Goal: Obtain resource: Download file/media

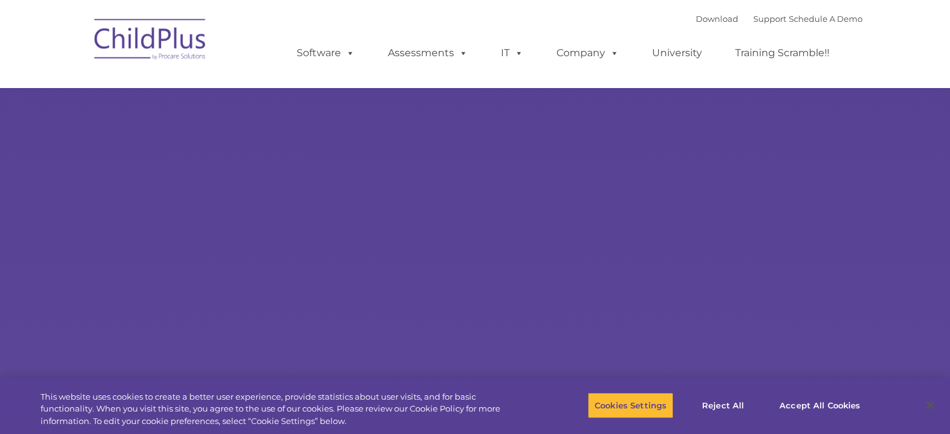
select select "MEDIUM"
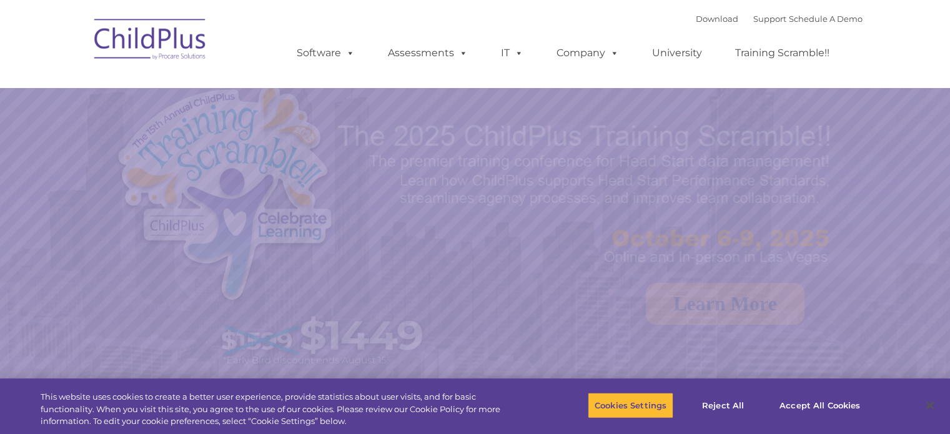
select select "MEDIUM"
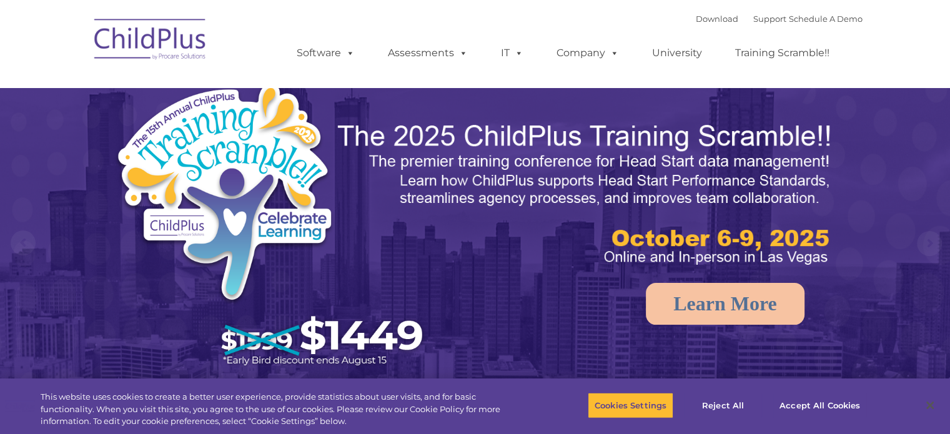
click at [362, 181] on img at bounding box center [586, 194] width 500 height 149
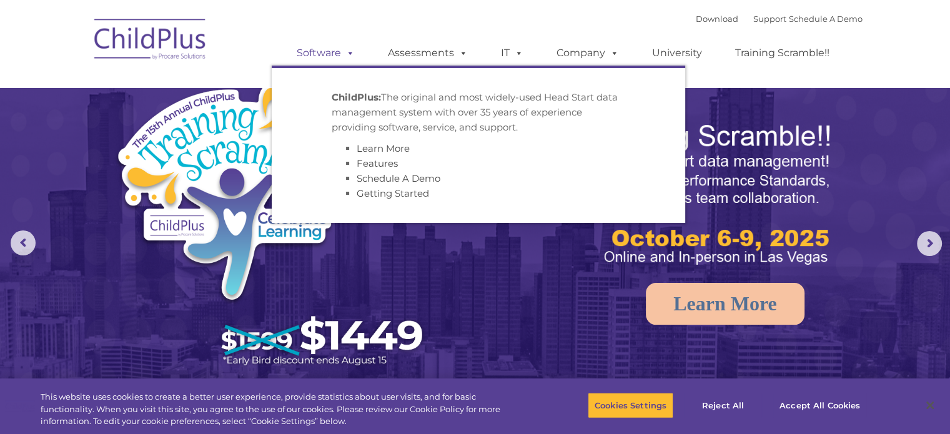
click at [348, 47] on span at bounding box center [348, 53] width 14 height 12
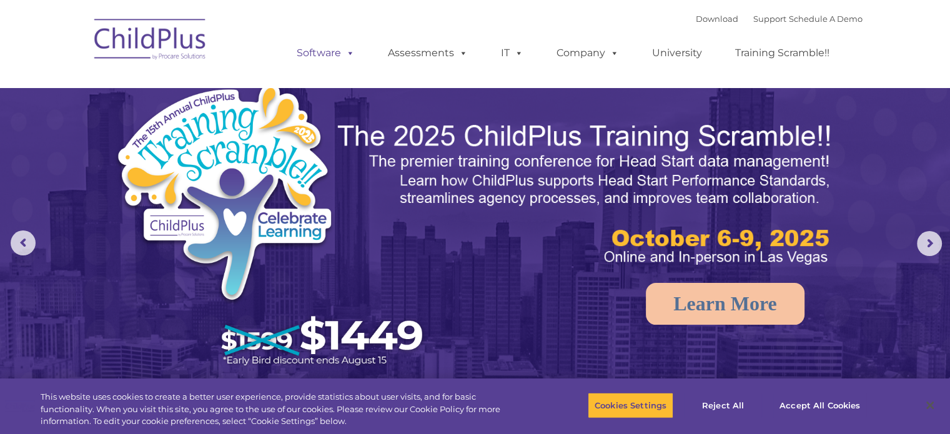
click at [348, 47] on span at bounding box center [348, 53] width 14 height 12
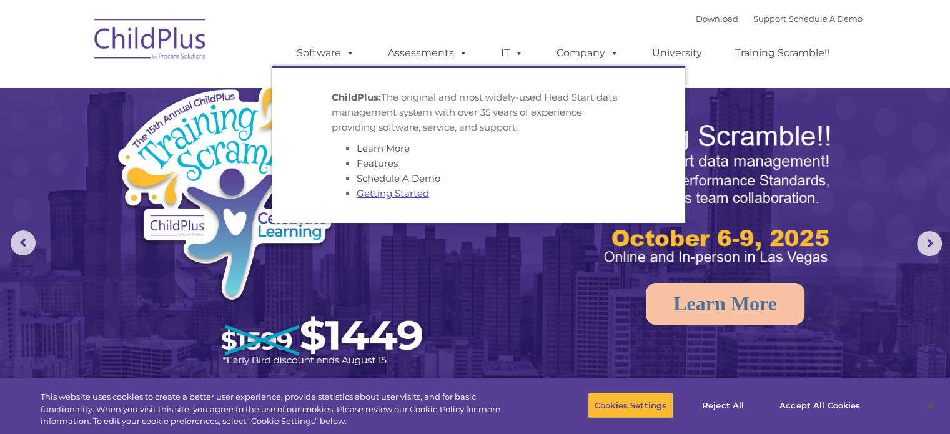
click at [388, 197] on link "Getting Started" at bounding box center [392, 193] width 72 height 12
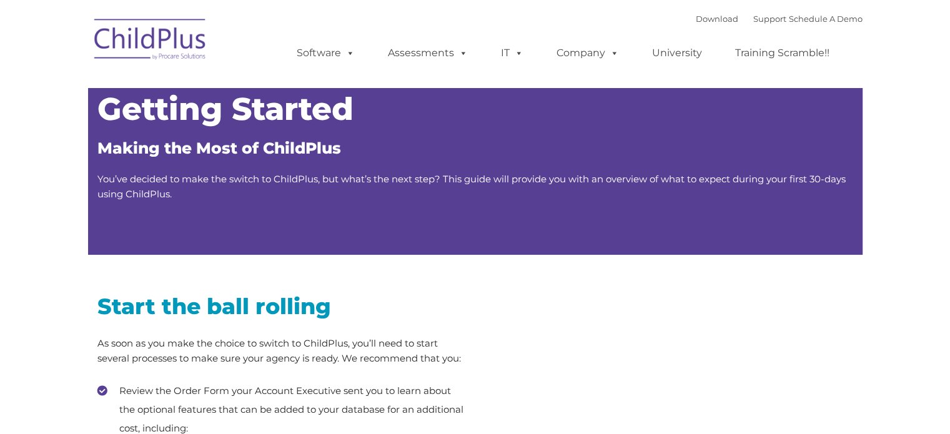
type input ""
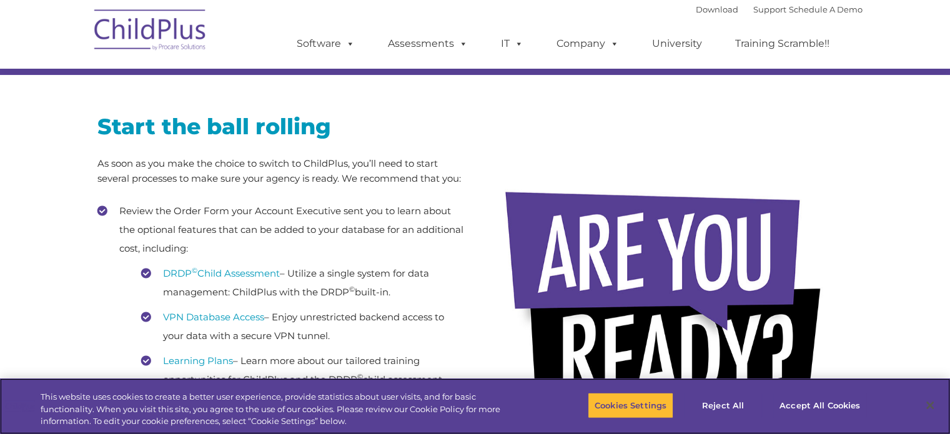
scroll to position [200, 0]
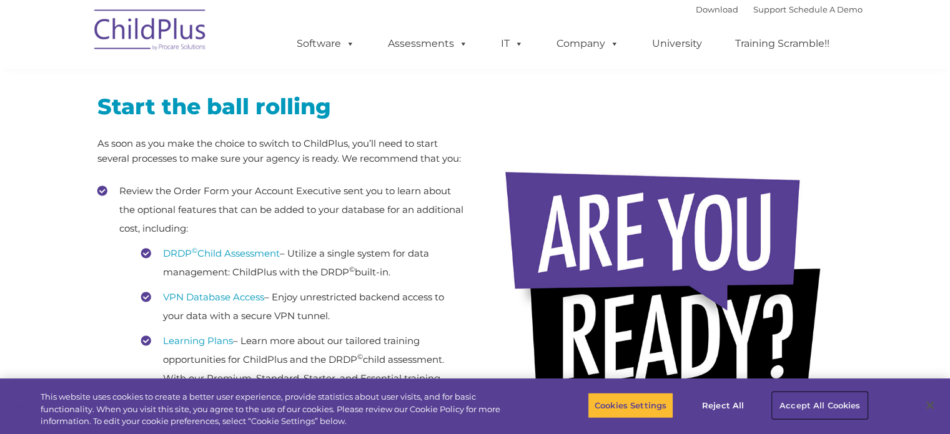
click at [804, 403] on button "Accept All Cookies" at bounding box center [819, 405] width 94 height 26
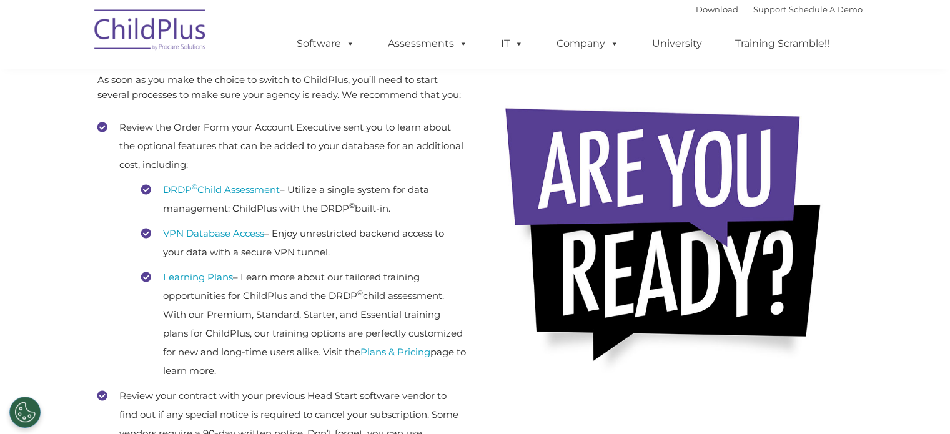
scroll to position [0, 0]
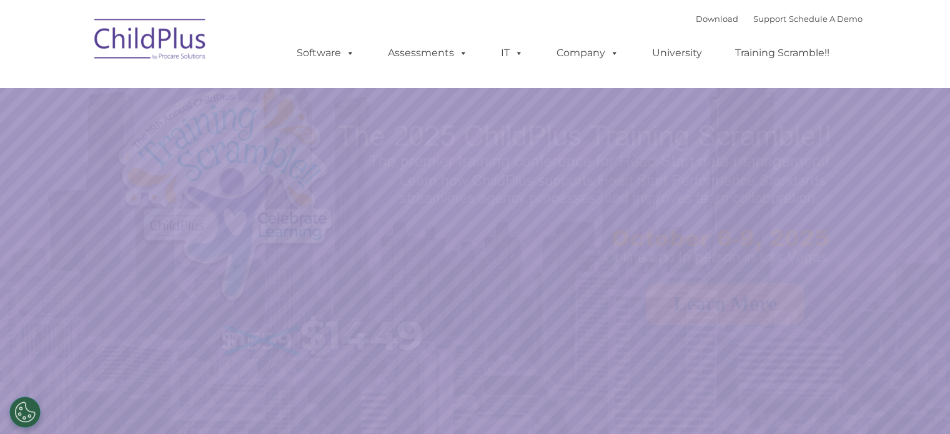
select select "MEDIUM"
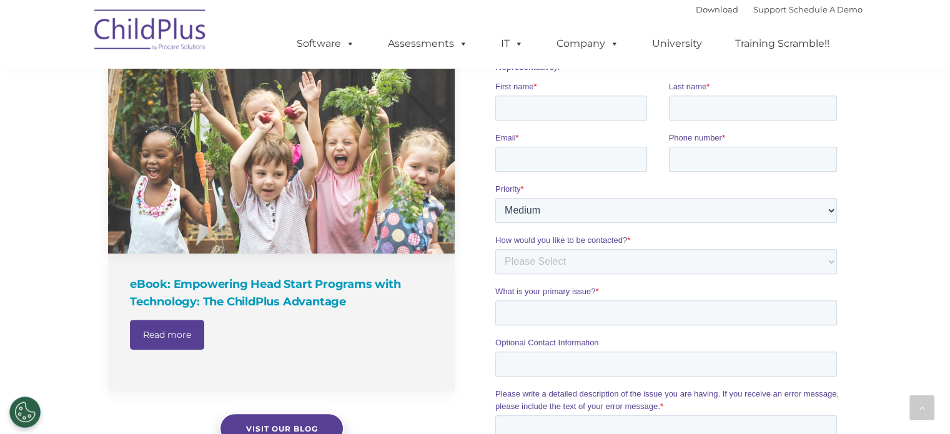
scroll to position [1071, 0]
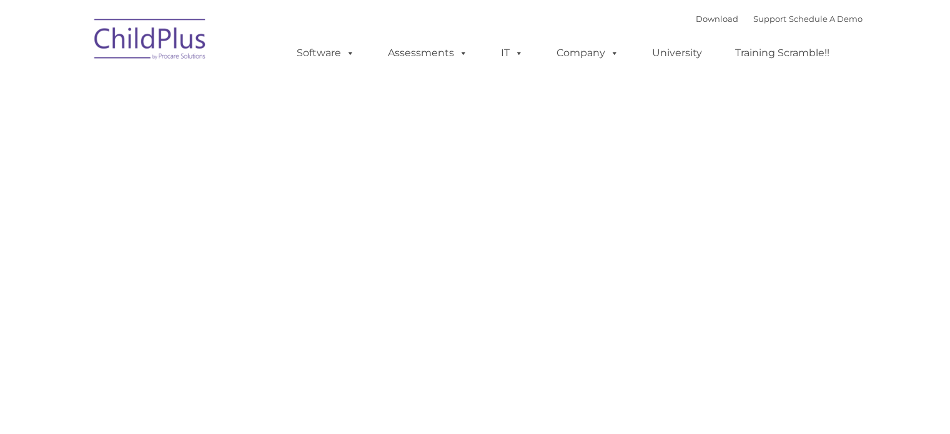
type input ""
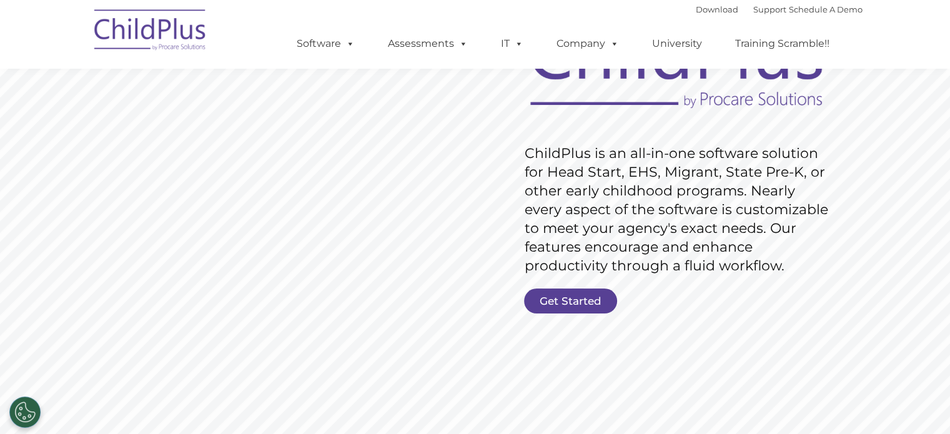
scroll to position [120, 0]
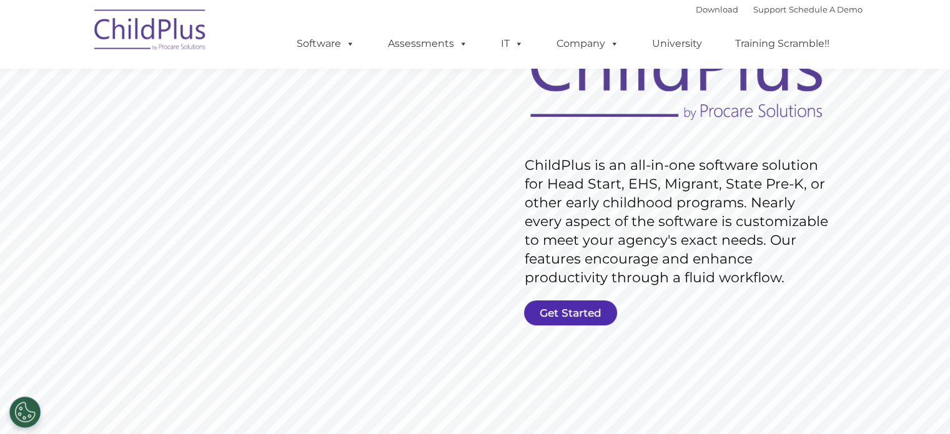
click at [575, 307] on link "Get Started" at bounding box center [570, 312] width 93 height 25
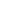
click at [0, 0] on html at bounding box center [0, 0] width 0 height 0
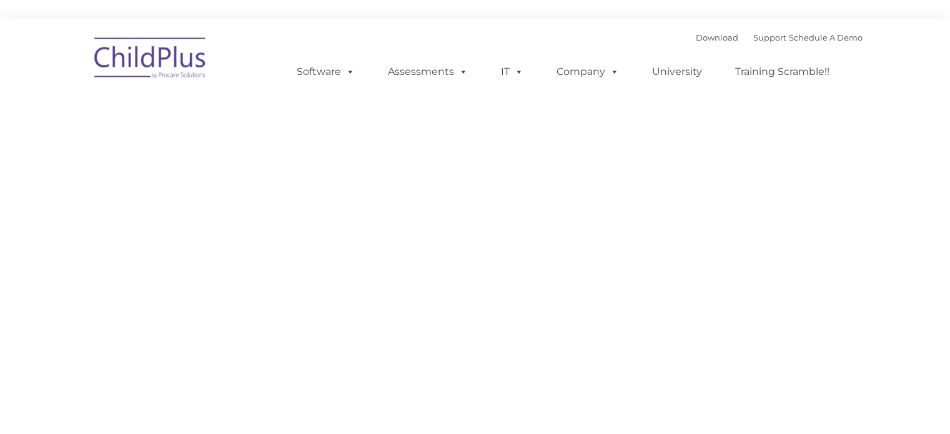
type input ""
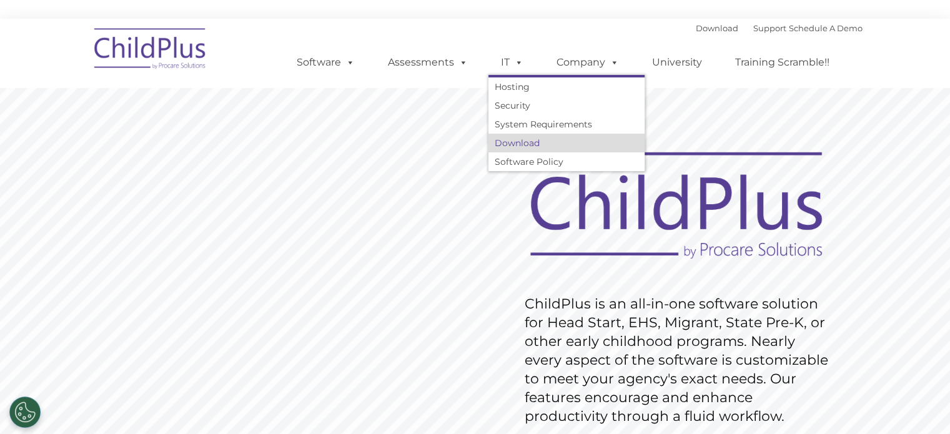
click at [517, 140] on link "Download" at bounding box center [566, 143] width 156 height 19
